Goal: Task Accomplishment & Management: Manage account settings

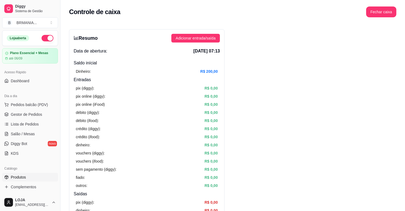
click at [13, 179] on span "Produtos" at bounding box center [18, 176] width 15 height 5
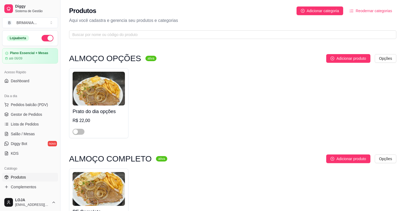
click at [79, 131] on span "button" at bounding box center [79, 132] width 12 height 6
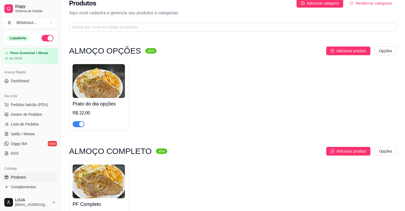
scroll to position [192, 0]
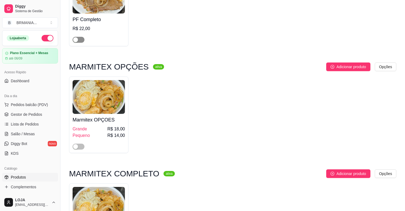
click at [80, 39] on span "button" at bounding box center [79, 40] width 12 height 6
click at [80, 149] on span "button" at bounding box center [79, 146] width 12 height 6
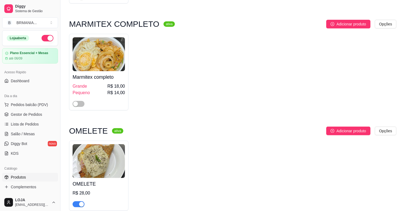
scroll to position [388, 0]
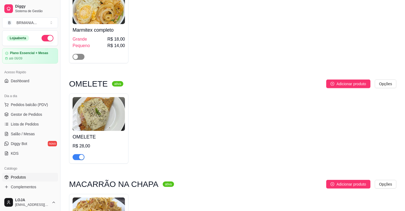
click at [83, 56] on span "button" at bounding box center [79, 57] width 12 height 6
click at [80, 155] on div "button" at bounding box center [81, 157] width 5 height 5
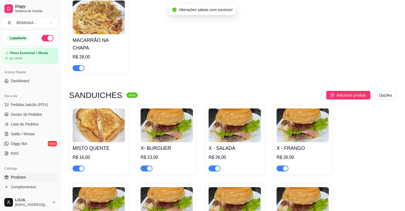
scroll to position [593, 0]
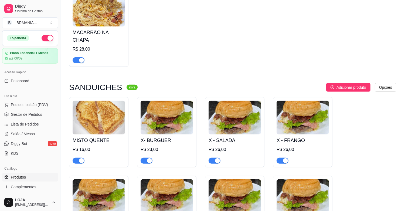
click at [81, 58] on div "button" at bounding box center [81, 60] width 5 height 5
click at [84, 157] on div at bounding box center [79, 160] width 12 height 6
click at [82, 158] on div "button" at bounding box center [81, 160] width 5 height 5
click at [152, 158] on div "button" at bounding box center [149, 160] width 5 height 5
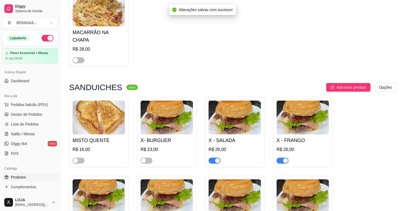
click at [217, 158] on div "button" at bounding box center [217, 160] width 5 height 5
click at [286, 158] on div "button" at bounding box center [285, 160] width 5 height 5
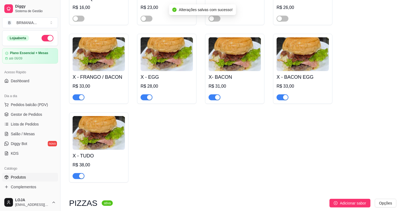
scroll to position [742, 0]
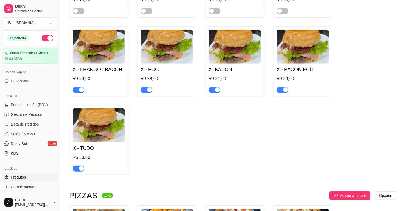
click at [286, 87] on div "button" at bounding box center [285, 89] width 5 height 5
click at [218, 87] on div "button" at bounding box center [217, 89] width 5 height 5
click at [148, 87] on div "button" at bounding box center [149, 89] width 5 height 5
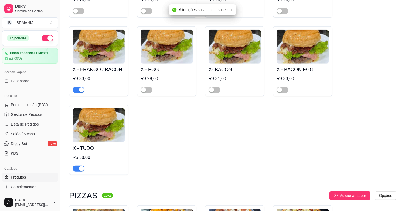
click at [82, 87] on div "button" at bounding box center [81, 89] width 5 height 5
click at [80, 166] on div "button" at bounding box center [81, 168] width 5 height 5
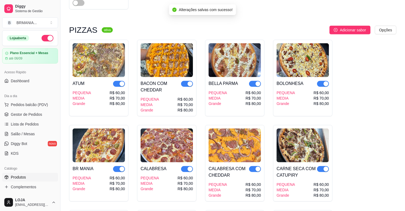
scroll to position [923, 0]
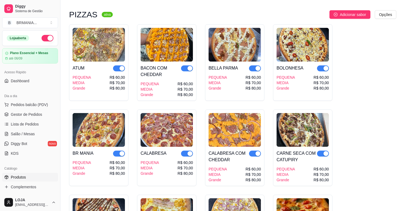
click at [325, 66] on div "button" at bounding box center [326, 68] width 5 height 5
click at [255, 65] on button "button" at bounding box center [255, 68] width 12 height 6
click at [190, 66] on div "button" at bounding box center [190, 68] width 5 height 5
click at [122, 66] on div "button" at bounding box center [122, 68] width 5 height 5
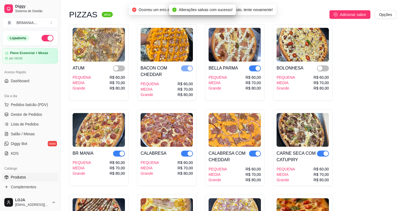
drag, startPoint x: 123, startPoint y: 147, endPoint x: 127, endPoint y: 146, distance: 5.0
click at [127, 146] on div "BR MANIA PEQUENA MEDIA Grande R$ 60,00 R$ 70,00 R$ 80,00" at bounding box center [98, 147] width 59 height 76
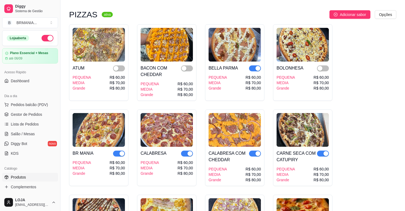
drag, startPoint x: 122, startPoint y: 149, endPoint x: 126, endPoint y: 148, distance: 4.1
click at [123, 151] on div "button" at bounding box center [122, 153] width 5 height 5
click at [189, 151] on div "button" at bounding box center [190, 153] width 5 height 5
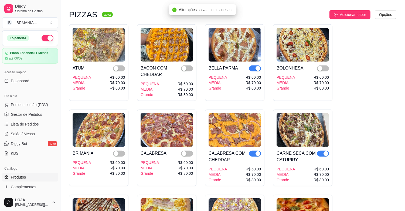
click at [258, 151] on div "button" at bounding box center [258, 153] width 5 height 5
click at [324, 151] on div "button" at bounding box center [326, 153] width 5 height 5
click at [257, 66] on div "button" at bounding box center [258, 68] width 5 height 5
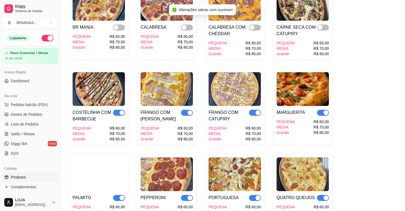
scroll to position [1057, 0]
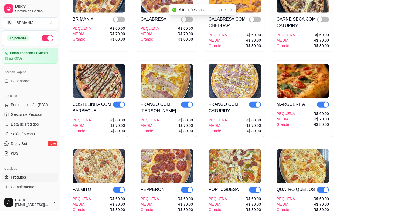
click at [324, 102] on div "button" at bounding box center [326, 104] width 5 height 5
click at [257, 102] on div "button" at bounding box center [258, 104] width 5 height 5
drag, startPoint x: 190, startPoint y: 99, endPoint x: 186, endPoint y: 98, distance: 4.3
click at [190, 102] on div "button" at bounding box center [190, 104] width 5 height 5
click at [123, 102] on div "button" at bounding box center [122, 104] width 5 height 5
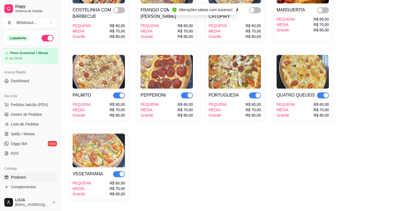
scroll to position [1167, 0]
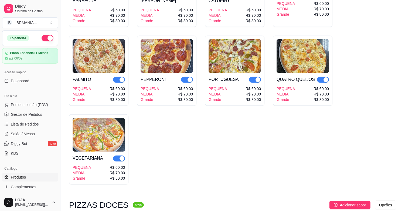
click at [326, 77] on div "button" at bounding box center [326, 79] width 5 height 5
click at [258, 77] on div "button" at bounding box center [258, 79] width 5 height 5
click at [190, 77] on div "button" at bounding box center [190, 79] width 5 height 5
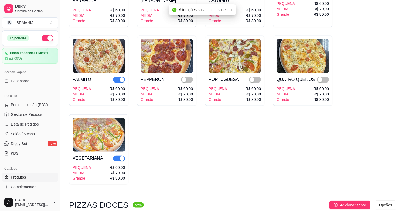
click at [121, 77] on div "button" at bounding box center [122, 79] width 5 height 5
click at [121, 156] on div "button" at bounding box center [122, 158] width 5 height 5
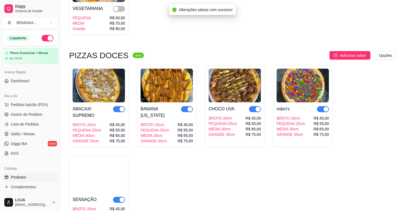
scroll to position [1355, 0]
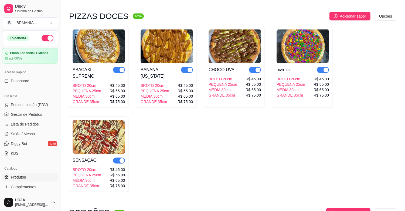
click at [326, 68] on div "button" at bounding box center [326, 70] width 5 height 5
click at [257, 68] on div "button" at bounding box center [258, 70] width 5 height 5
click at [189, 68] on div "button" at bounding box center [190, 70] width 5 height 5
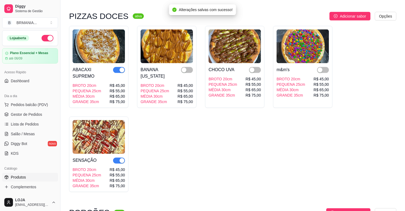
click at [121, 68] on div "button" at bounding box center [122, 70] width 5 height 5
click at [118, 157] on button "button" at bounding box center [119, 160] width 12 height 6
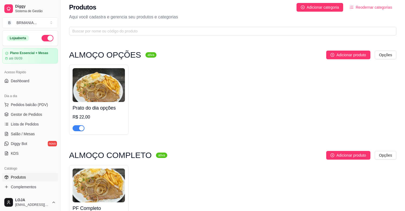
scroll to position [0, 0]
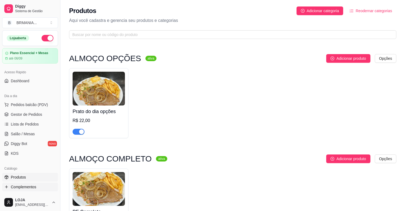
click at [31, 184] on span "Complementos" at bounding box center [23, 186] width 25 height 5
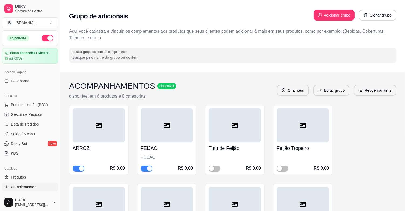
click at [150, 169] on div "button" at bounding box center [149, 168] width 5 height 5
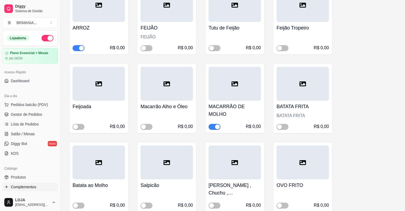
scroll to position [127, 0]
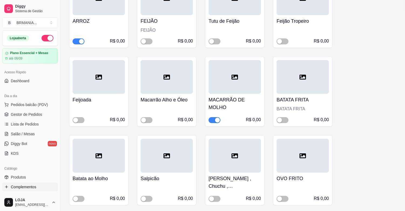
drag, startPoint x: 216, startPoint y: 120, endPoint x: 223, endPoint y: 117, distance: 7.0
click at [223, 117] on div "R$ 0,00" at bounding box center [235, 119] width 52 height 6
click at [218, 121] on div "button" at bounding box center [217, 119] width 5 height 5
click at [81, 118] on span "button" at bounding box center [79, 120] width 12 height 6
click at [286, 119] on span "button" at bounding box center [283, 120] width 12 height 6
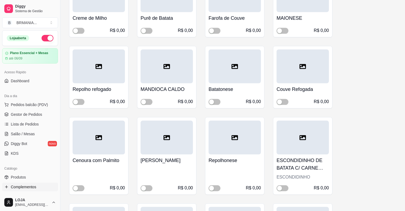
scroll to position [448, 0]
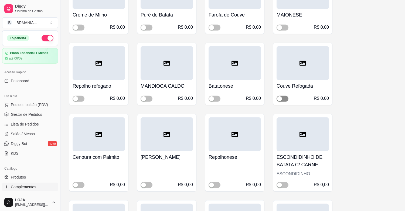
click at [287, 99] on span "button" at bounding box center [283, 99] width 12 height 6
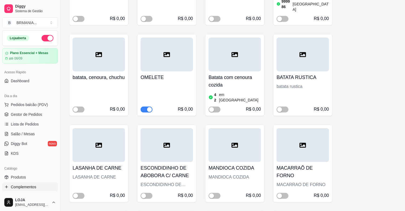
scroll to position [722, 0]
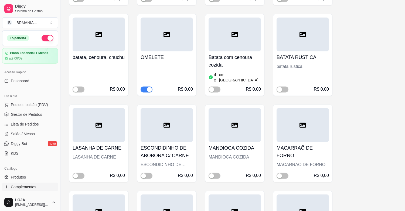
click at [147, 87] on div "button" at bounding box center [149, 89] width 5 height 5
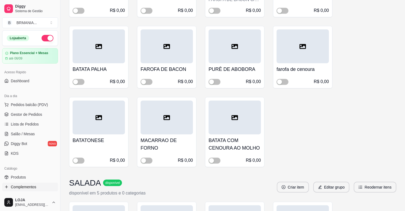
scroll to position [979, 0]
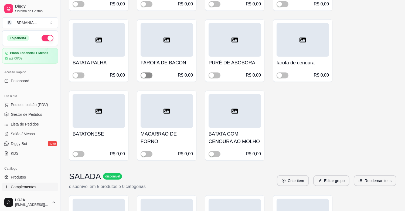
click at [147, 72] on span "button" at bounding box center [147, 75] width 12 height 6
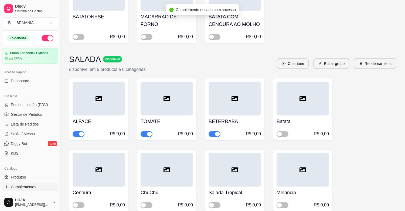
scroll to position [1120, 0]
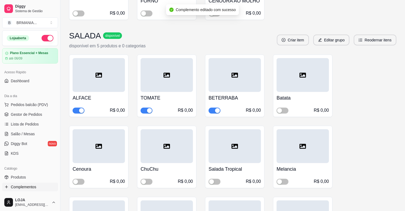
click at [216, 108] on div "button" at bounding box center [217, 110] width 5 height 5
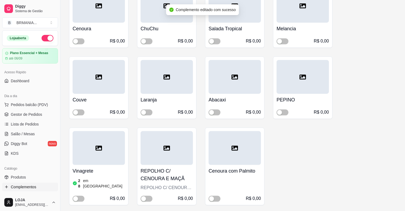
scroll to position [1263, 0]
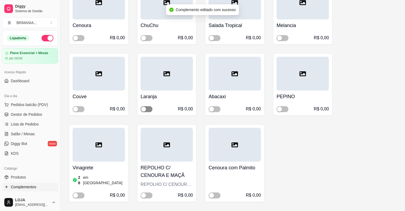
click at [148, 106] on span "button" at bounding box center [147, 109] width 12 height 6
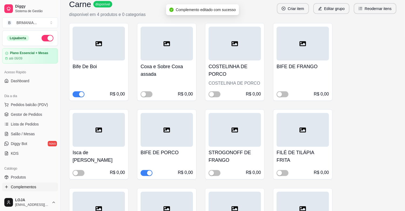
scroll to position [1681, 0]
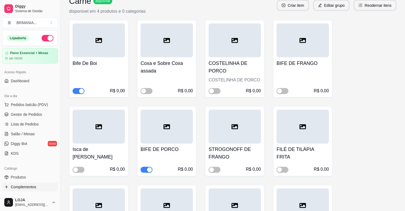
click at [149, 167] on div "button" at bounding box center [149, 169] width 5 height 5
click at [284, 88] on span "button" at bounding box center [283, 91] width 12 height 6
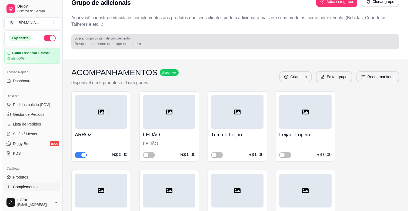
scroll to position [20, 0]
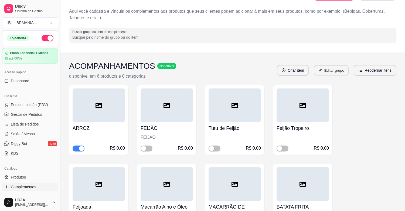
click at [334, 71] on button "Editar grupo" at bounding box center [331, 70] width 35 height 11
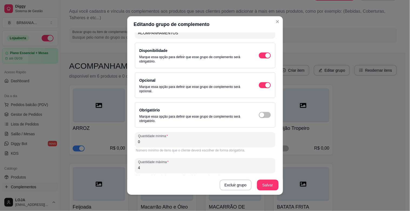
scroll to position [36, 0]
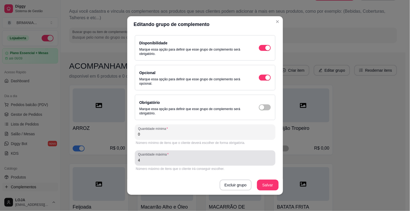
click at [173, 162] on input "4" at bounding box center [205, 159] width 134 height 5
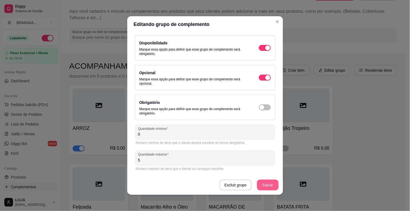
type input "5"
click at [264, 184] on button "Salvar" at bounding box center [268, 184] width 22 height 11
